Goal: Information Seeking & Learning: Understand process/instructions

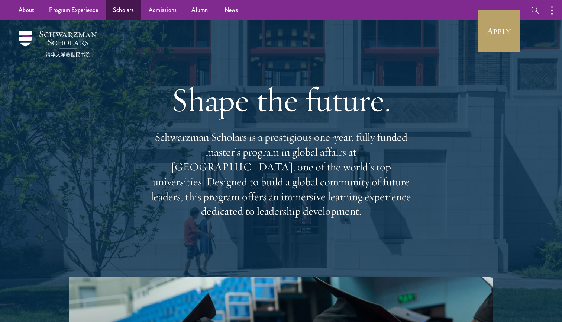
click at [196, 76] on div "Shape the future. Schwarzman Scholars is a prestigious one-year, fully funded m…" at bounding box center [281, 149] width 268 height 214
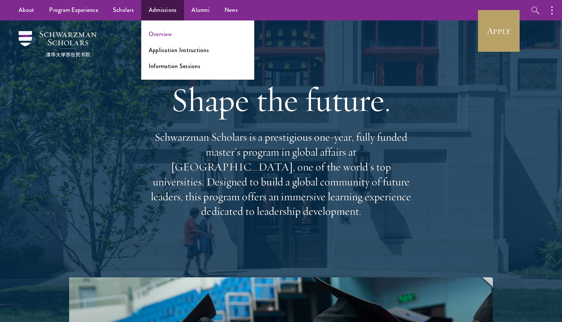
click at [167, 36] on link "Overview" at bounding box center [160, 34] width 23 height 9
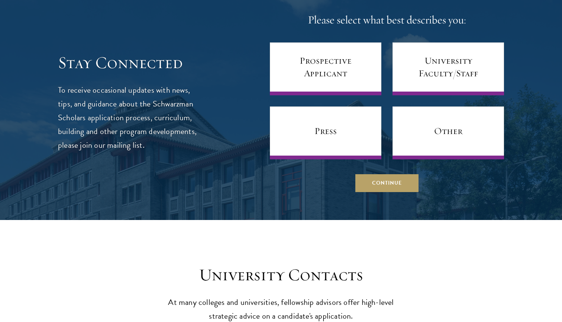
scroll to position [3164, 0]
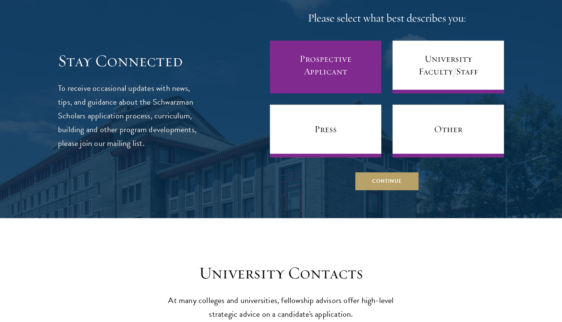
click at [339, 48] on link "Prospective Applicant" at bounding box center [326, 67] width 112 height 53
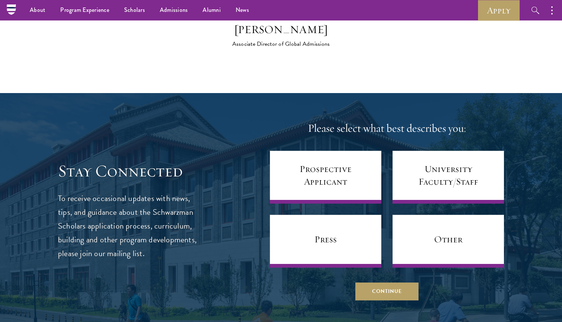
scroll to position [3052, 0]
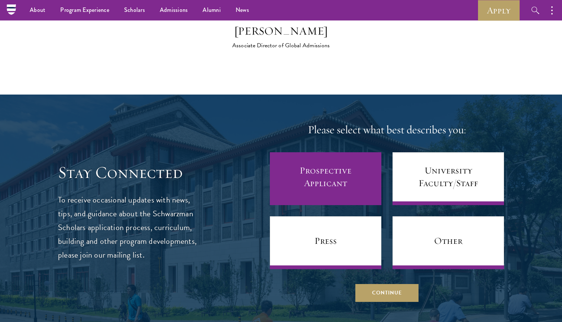
click at [334, 167] on link "Prospective Applicant" at bounding box center [326, 178] width 112 height 53
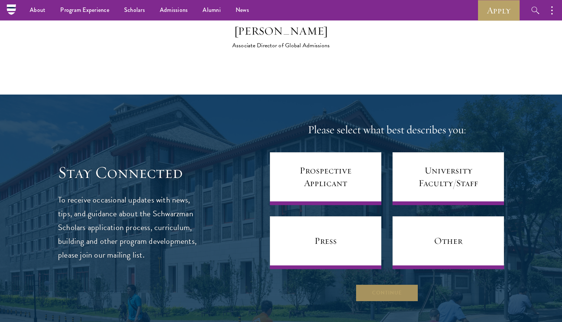
click at [372, 284] on button "Continue" at bounding box center [386, 293] width 63 height 18
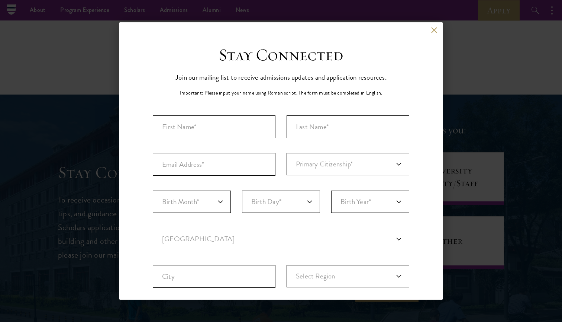
click at [432, 31] on button at bounding box center [434, 30] width 6 height 6
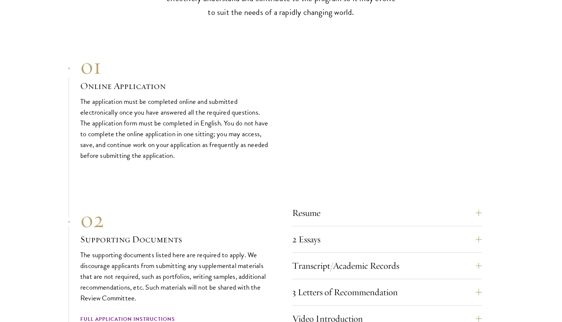
scroll to position [2469, 0]
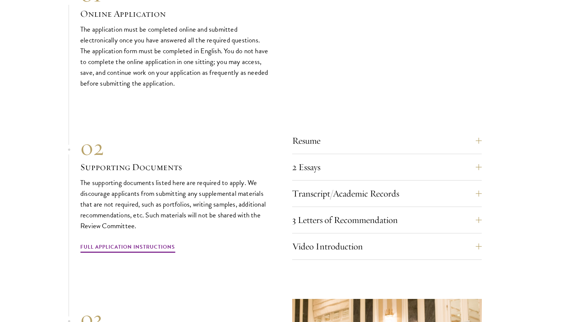
drag, startPoint x: 344, startPoint y: 190, endPoint x: 383, endPoint y: 212, distance: 45.5
click at [383, 212] on div "3 Letters of Recommendation Recommenders should know you well and be able to sp…" at bounding box center [387, 222] width 190 height 22
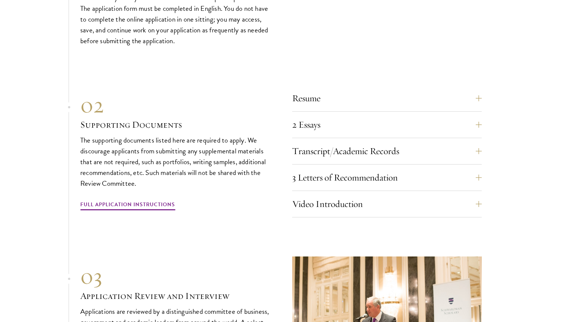
scroll to position [2520, 0]
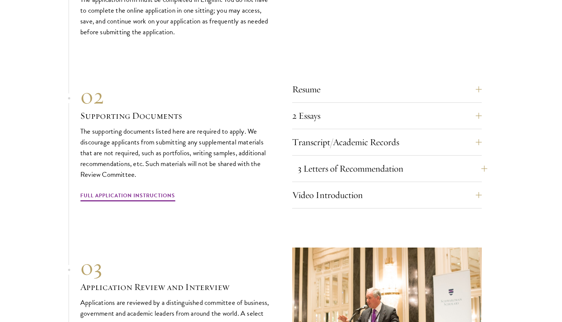
click at [476, 159] on button "3 Letters of Recommendation" at bounding box center [393, 168] width 190 height 18
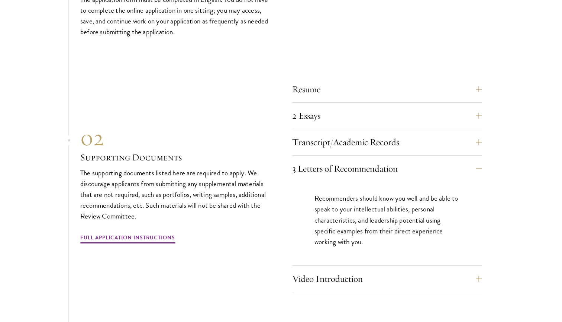
scroll to position [2522, 0]
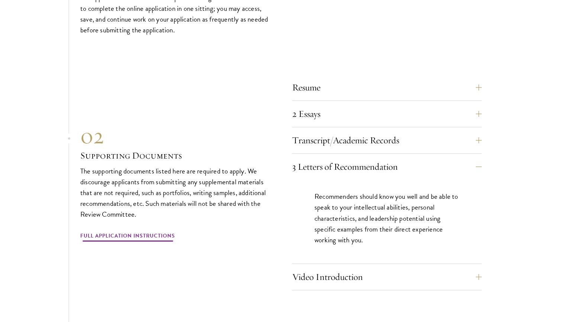
click at [119, 231] on link "Full Application Instructions" at bounding box center [127, 237] width 95 height 12
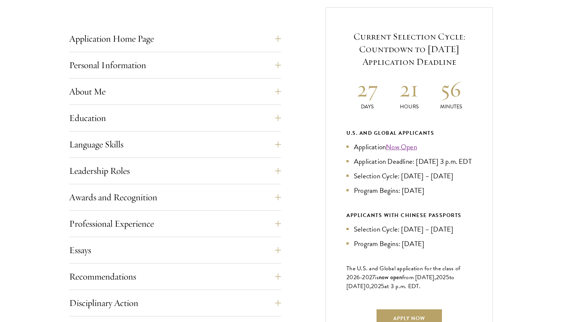
scroll to position [376, 0]
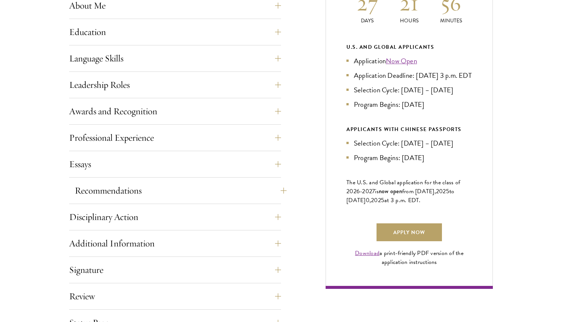
click at [145, 196] on button "Recommendations" at bounding box center [181, 190] width 212 height 18
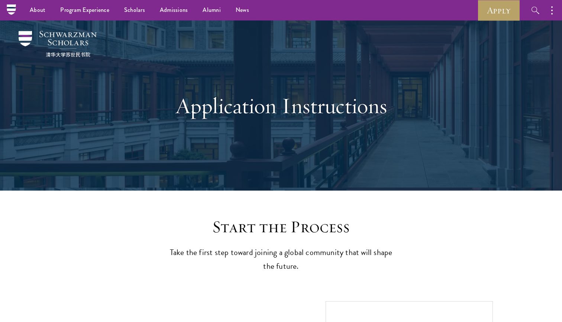
scroll to position [0, 0]
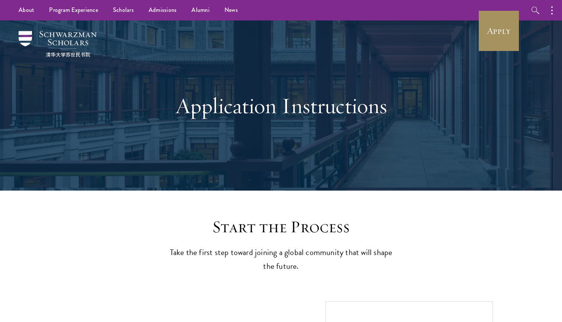
click at [493, 36] on link "Apply" at bounding box center [499, 31] width 42 height 42
